Goal: Transaction & Acquisition: Download file/media

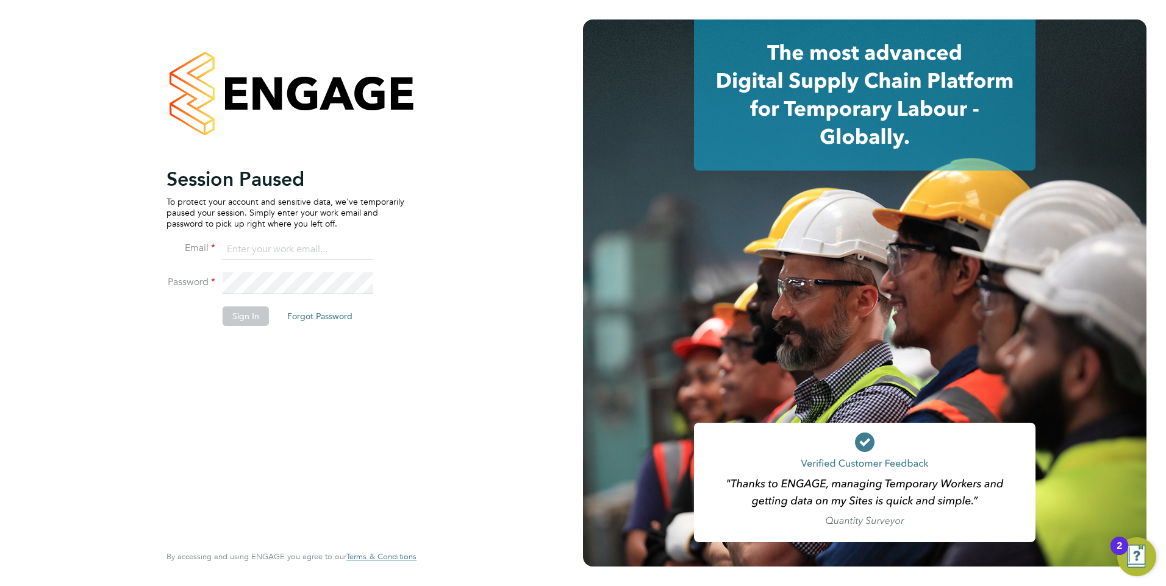
type input "[EMAIL_ADDRESS][DOMAIN_NAME]"
click at [234, 313] on button "Sign In" at bounding box center [246, 317] width 46 height 20
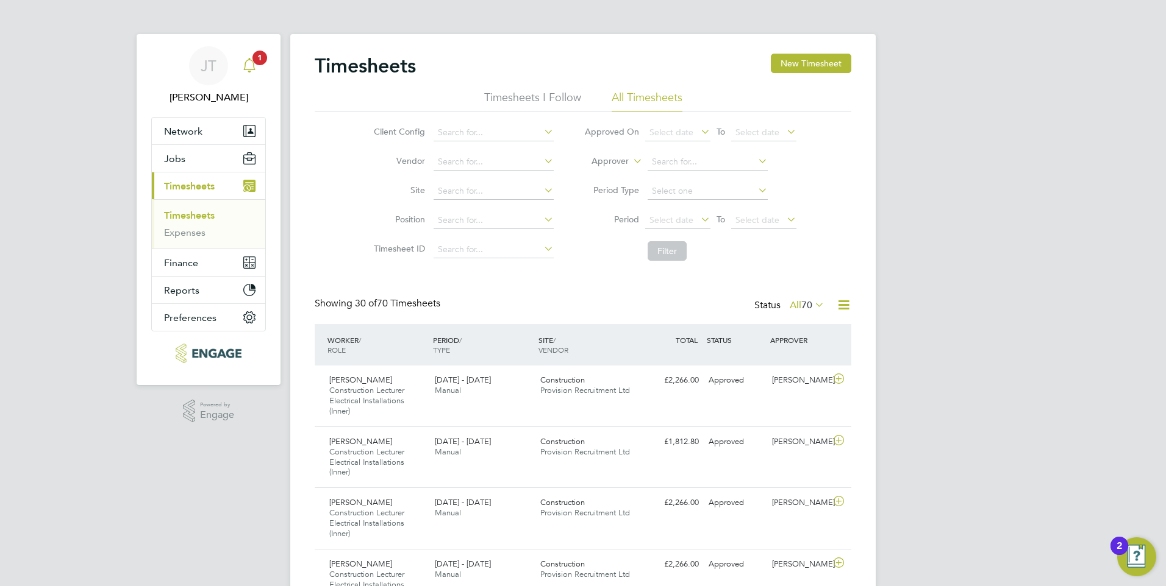
click at [244, 71] on icon "Main navigation" at bounding box center [249, 65] width 15 height 15
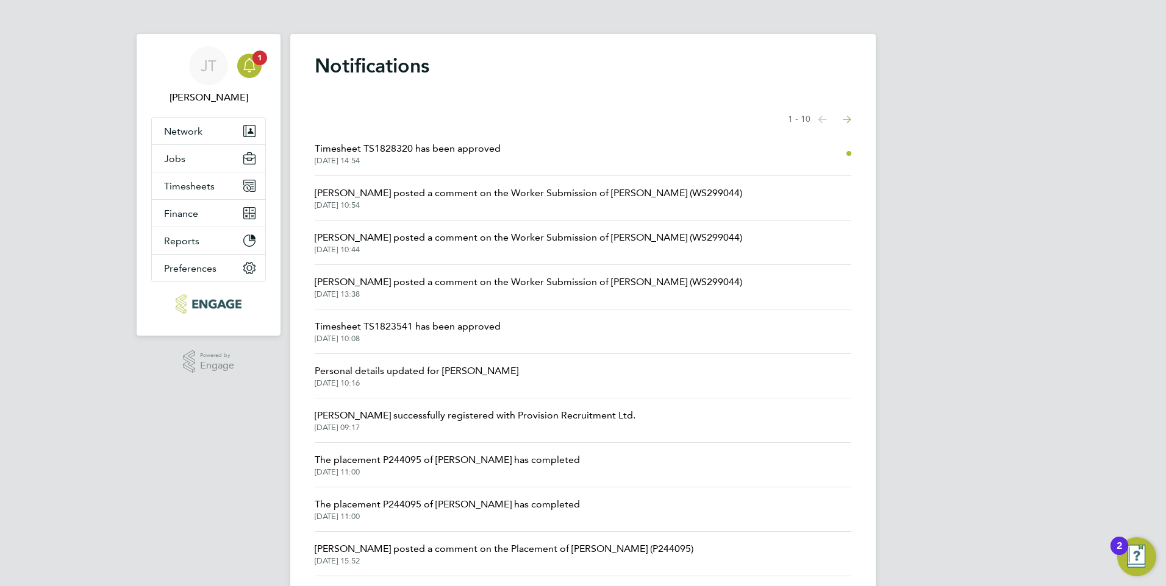
click at [392, 150] on span "Timesheet TS1828320 has been approved" at bounding box center [408, 148] width 186 height 15
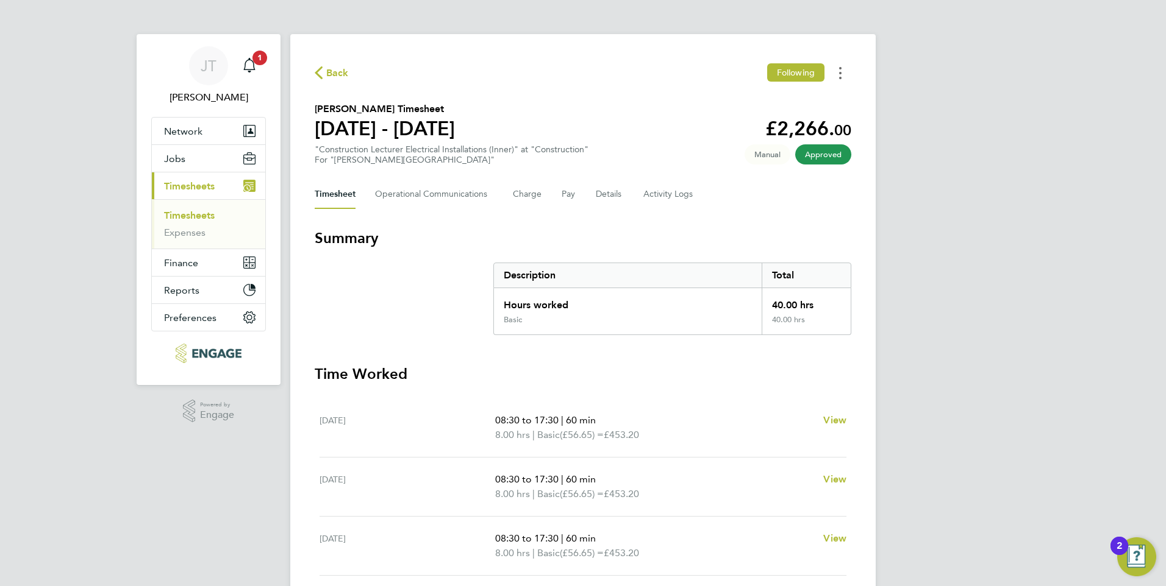
click at [843, 68] on button "Timesheets Menu" at bounding box center [840, 72] width 22 height 19
click at [744, 105] on link "Download timesheet" at bounding box center [778, 100] width 146 height 24
